Goal: Task Accomplishment & Management: Use online tool/utility

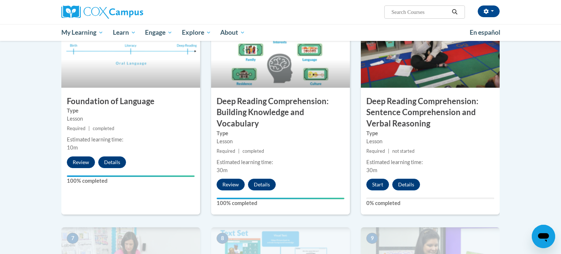
scroll to position [368, 0]
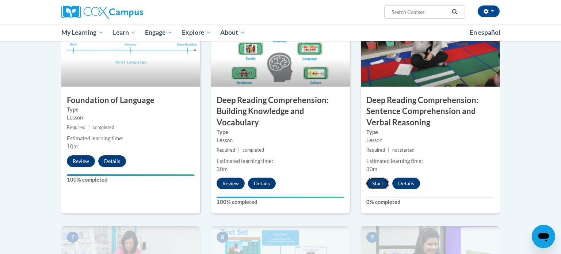
click at [383, 186] on button "Start" at bounding box center [378, 184] width 23 height 12
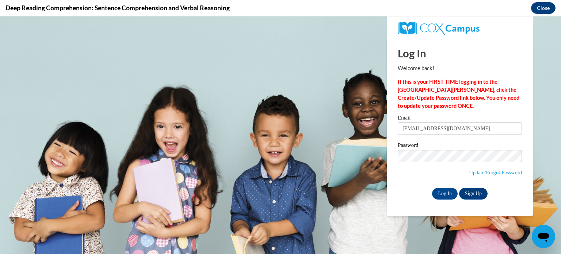
scroll to position [0, 0]
click at [446, 194] on input "Log In" at bounding box center [445, 194] width 26 height 12
